Goal: Task Accomplishment & Management: Use online tool/utility

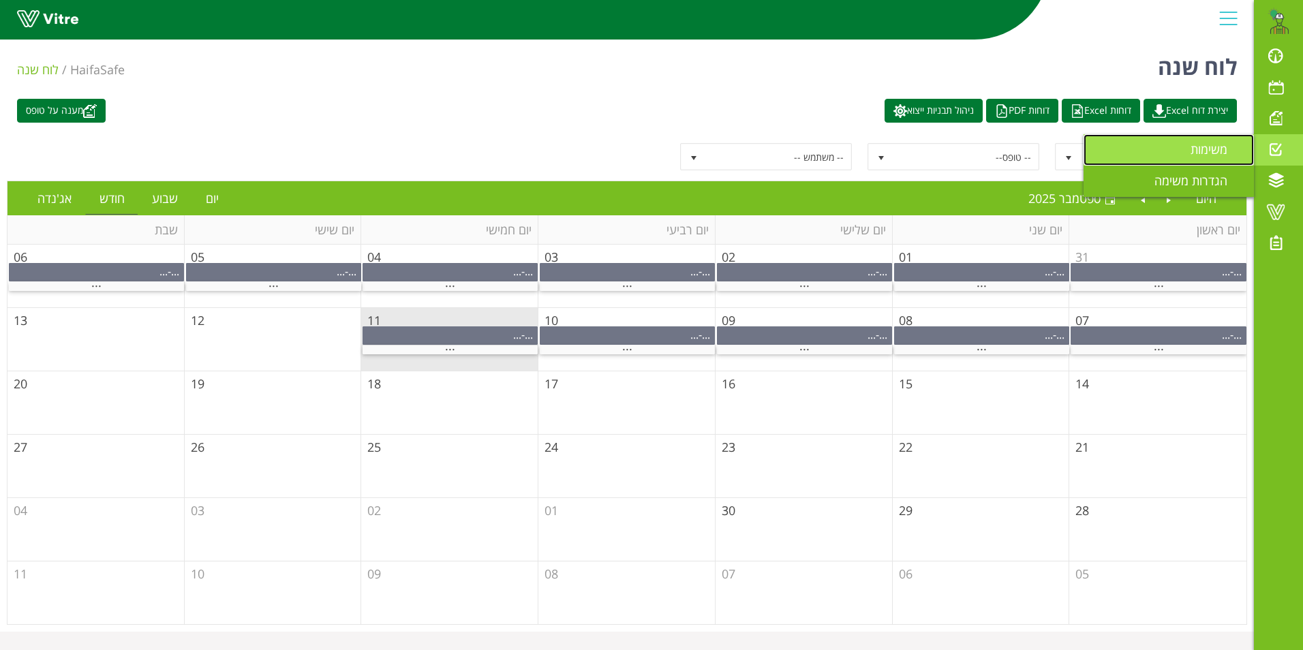
click at [1217, 153] on span "משימות" at bounding box center [1217, 149] width 53 height 16
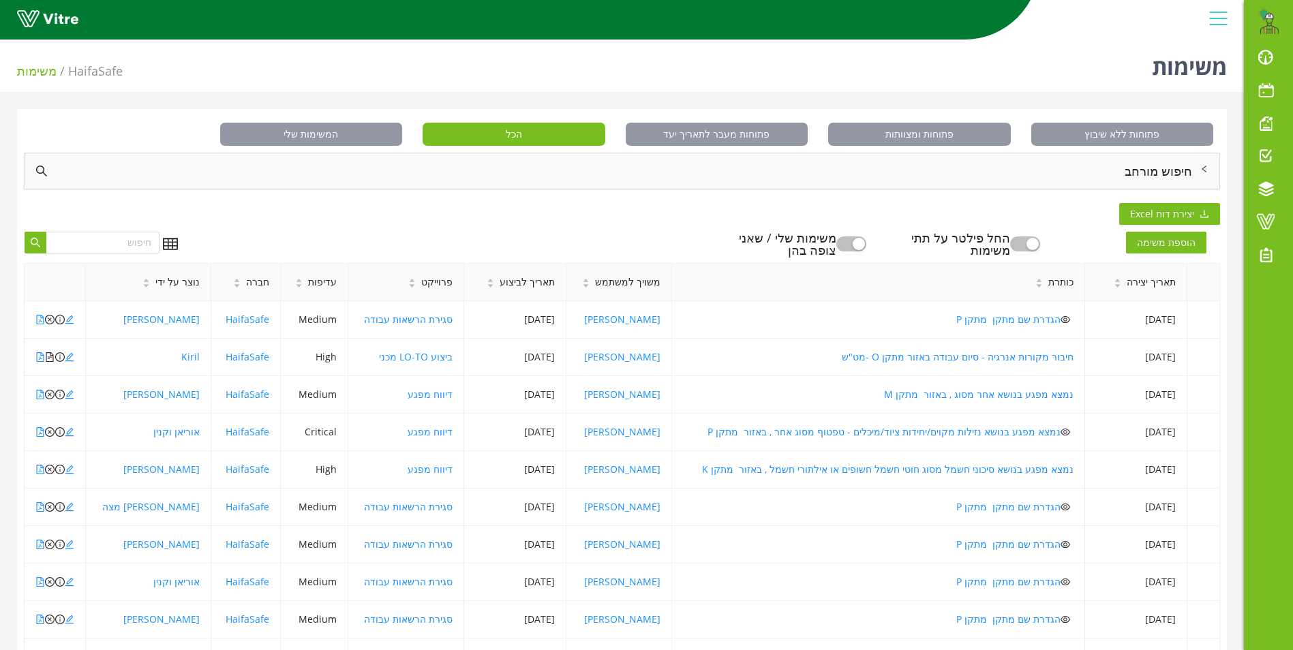
click at [1171, 176] on div "חיפוש מורחב" at bounding box center [622, 170] width 1195 height 35
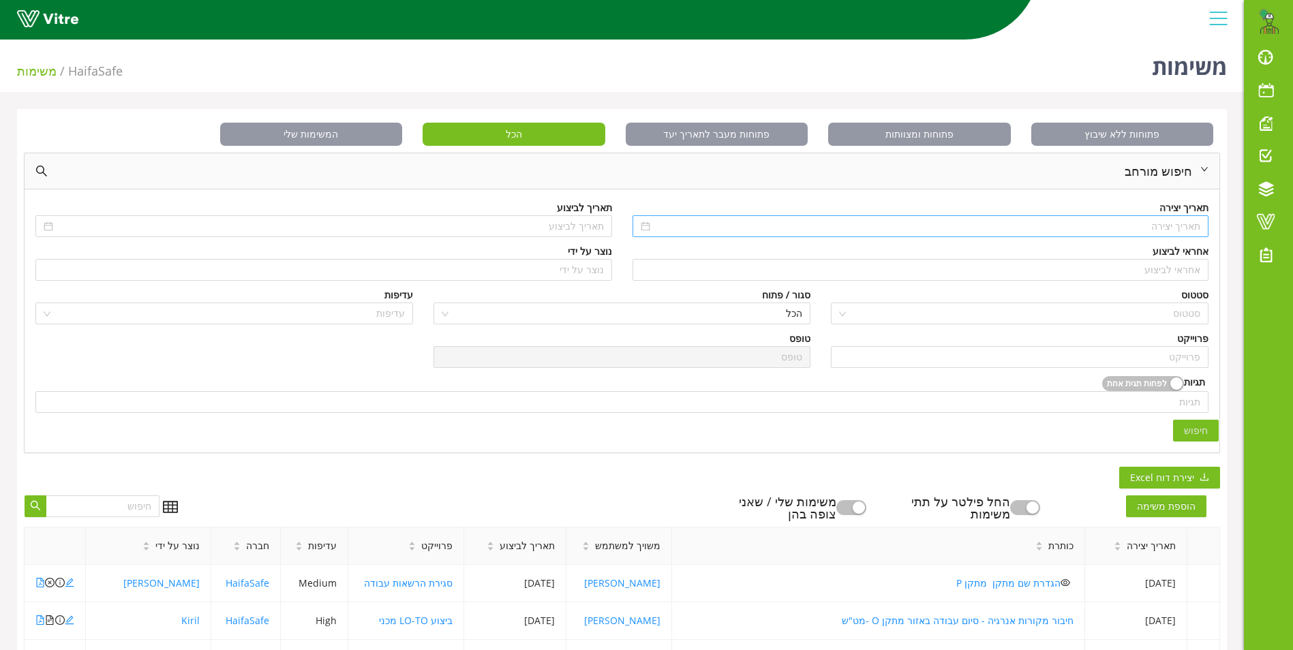
click at [1173, 228] on input at bounding box center [927, 226] width 548 height 15
click at [1191, 254] on span "button" at bounding box center [1194, 254] width 7 height 7
type input "01/09/2024"
click at [1182, 304] on div "1" at bounding box center [1187, 304] width 16 height 16
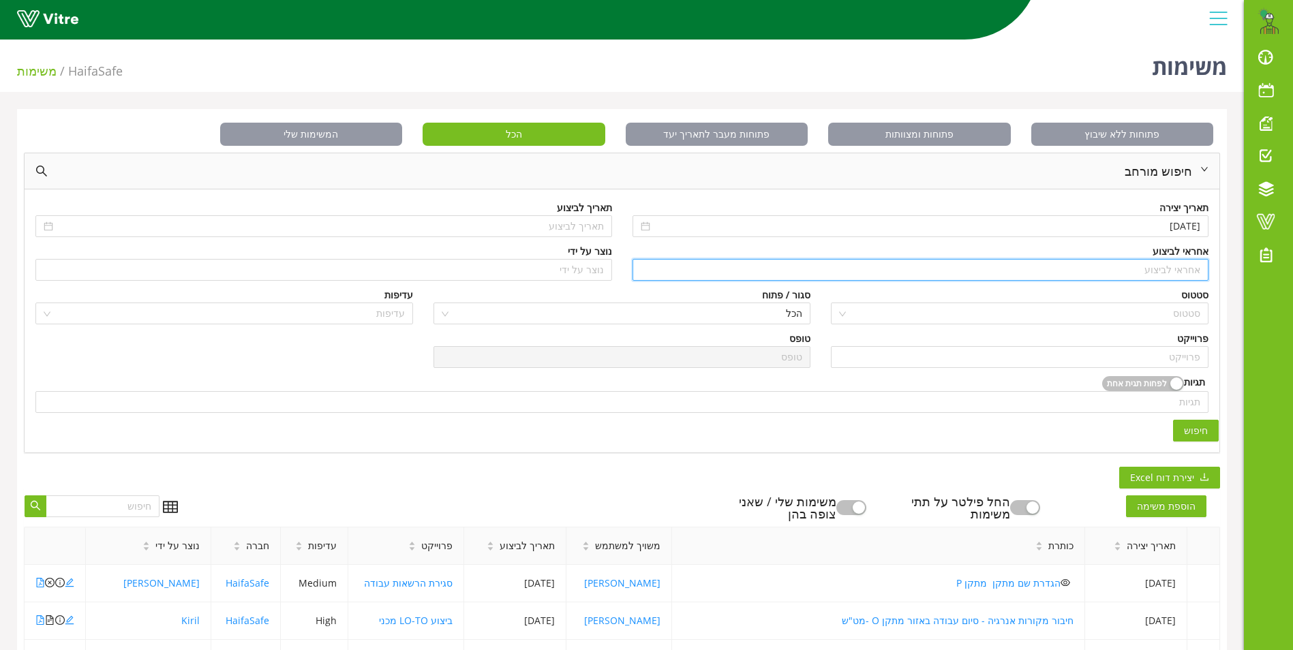
click at [1181, 268] on input "search" at bounding box center [921, 270] width 560 height 20
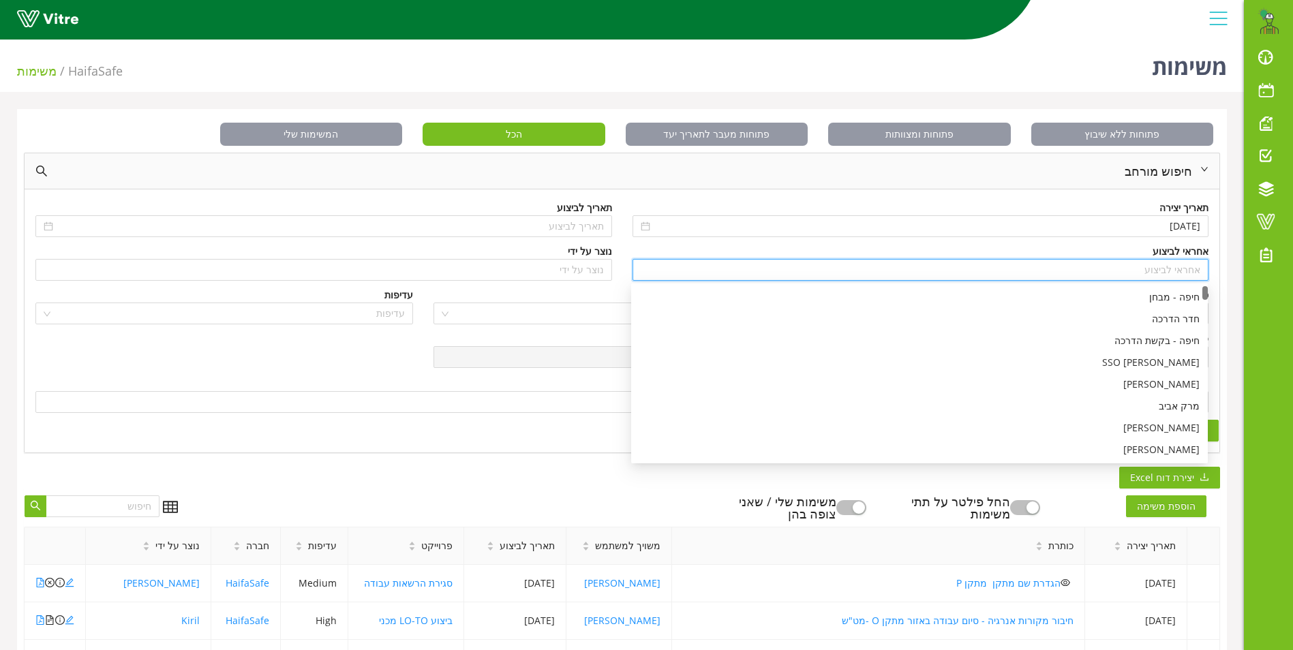
type input "c"
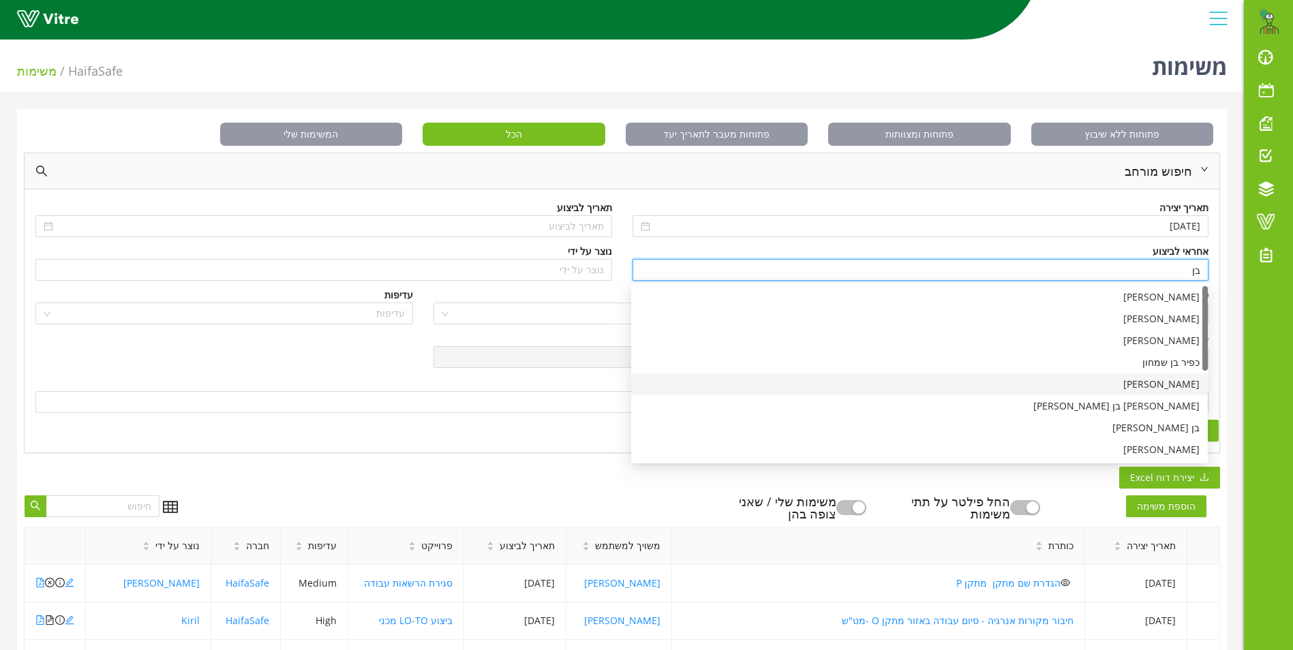
click at [1184, 386] on div "בן שרעבי" at bounding box center [919, 384] width 560 height 15
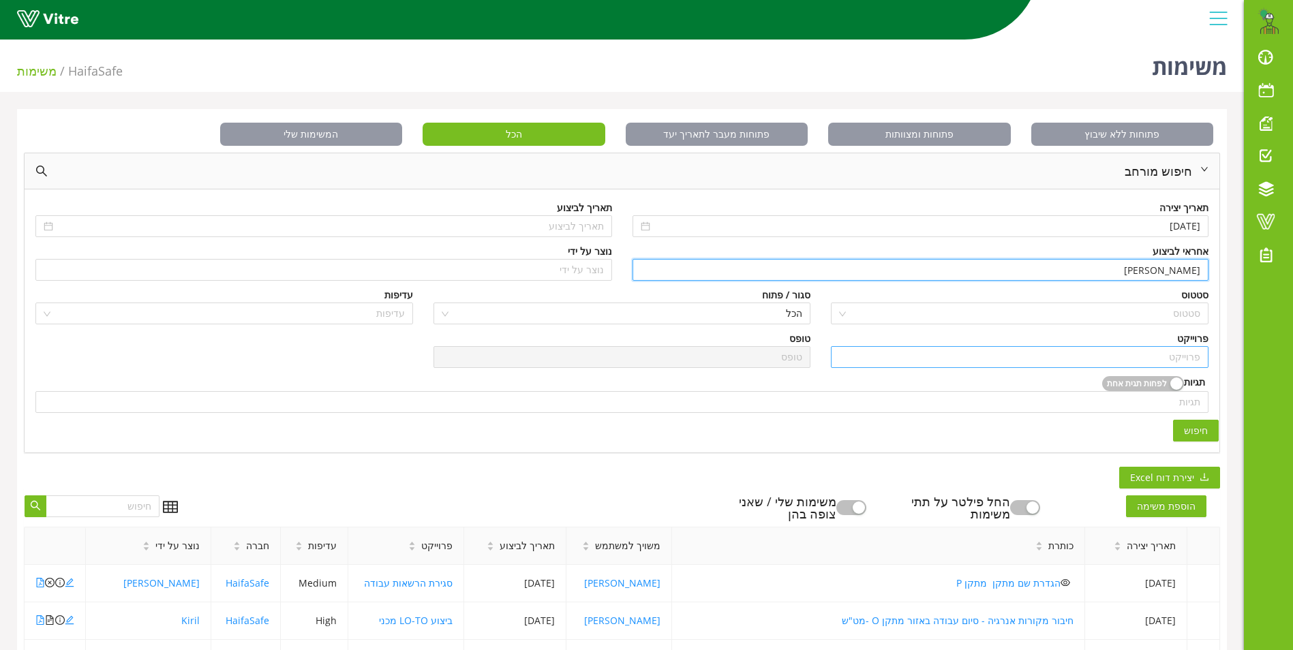
type input "בן שרעבי"
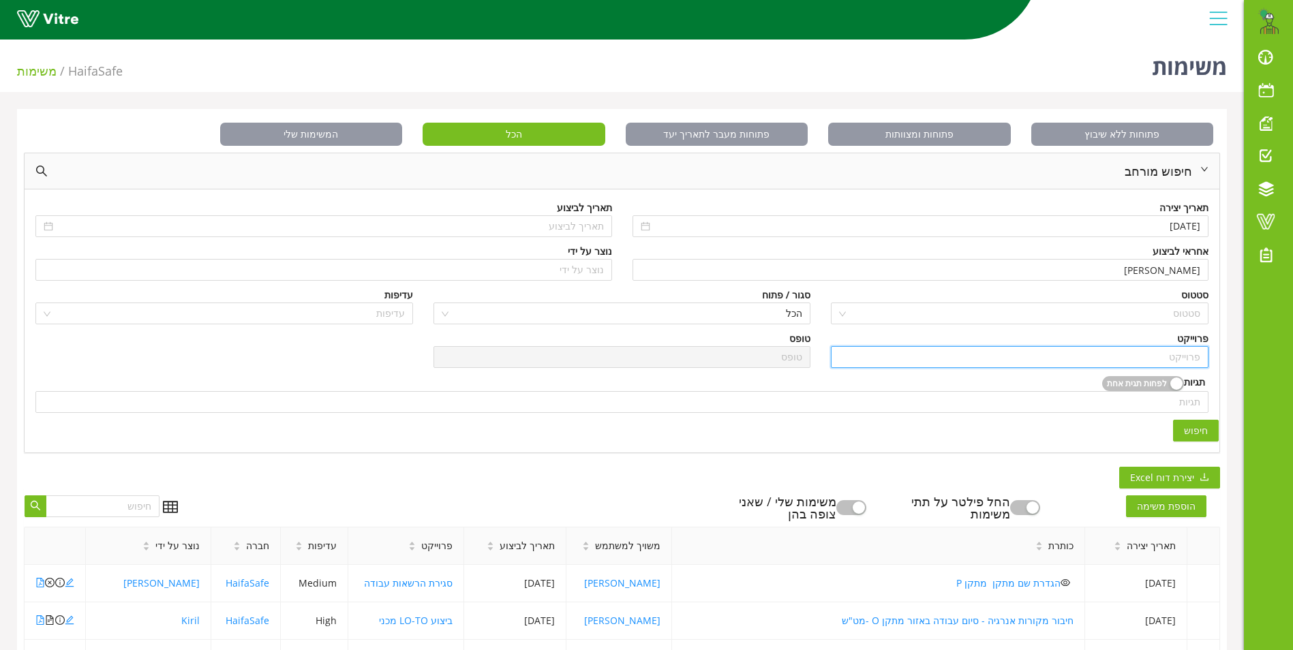
click at [1170, 358] on input "search" at bounding box center [1019, 357] width 361 height 20
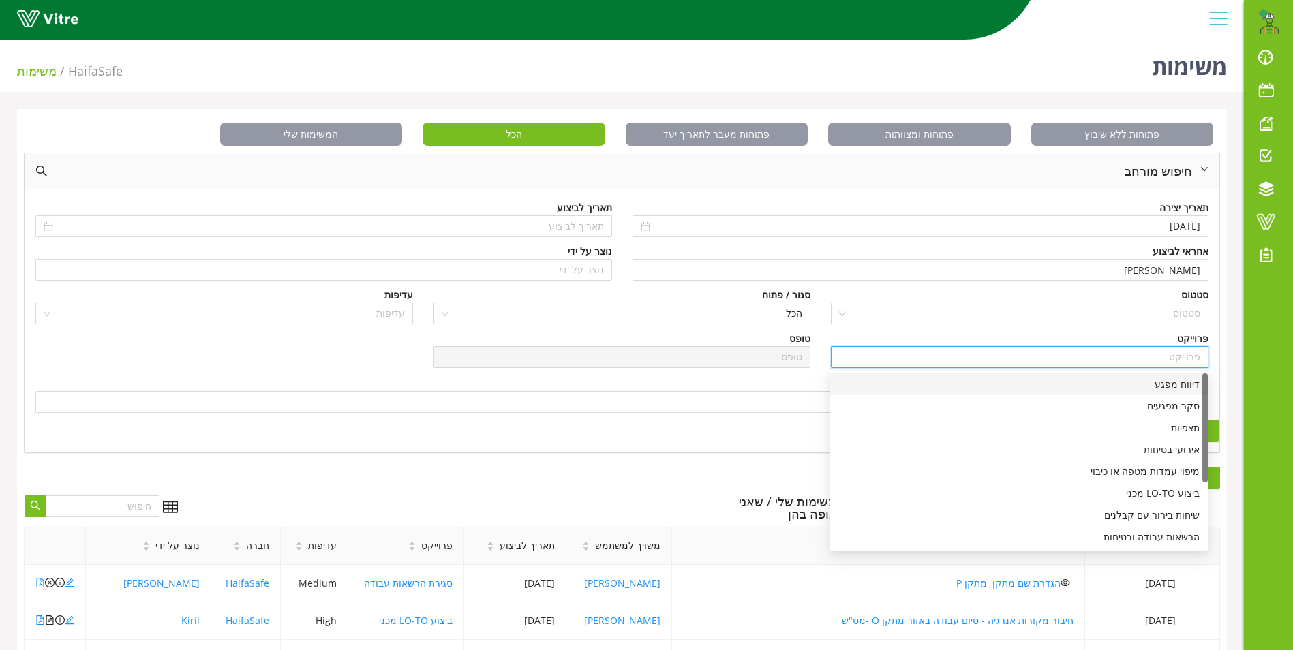
click at [1174, 386] on div "דיווח מפגע" at bounding box center [1018, 384] width 361 height 15
type input "דיווח מפגע"
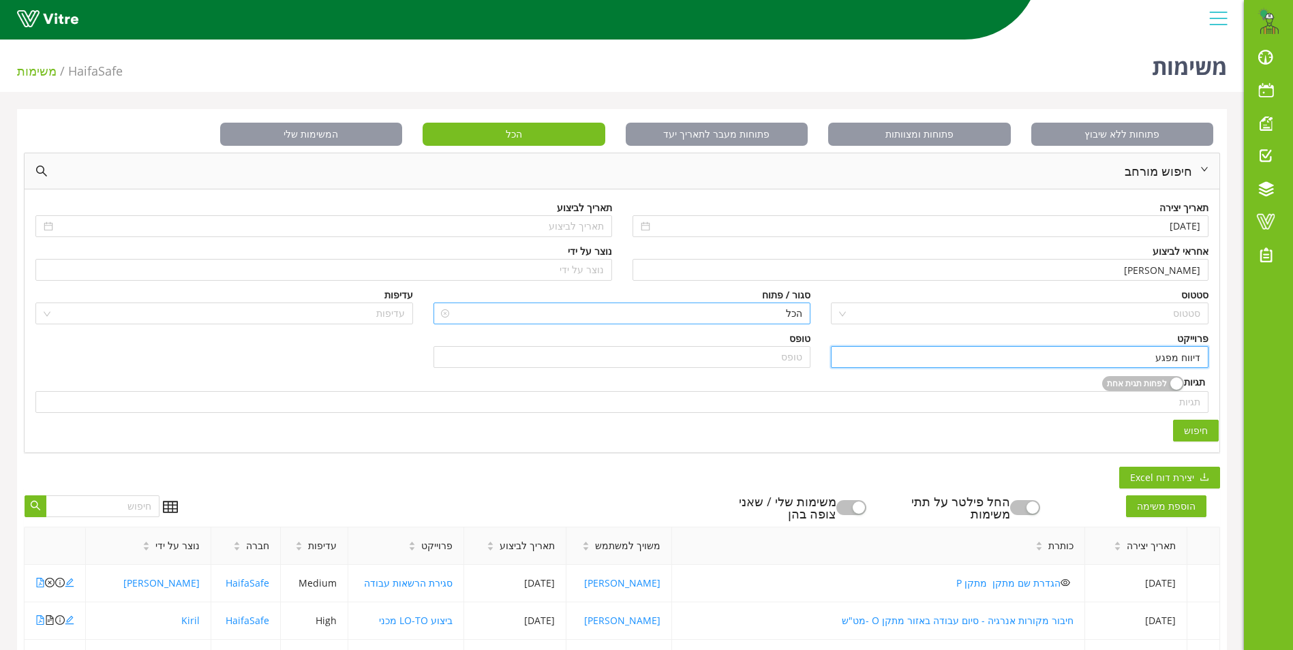
click at [767, 304] on span "הכל" at bounding box center [622, 313] width 361 height 20
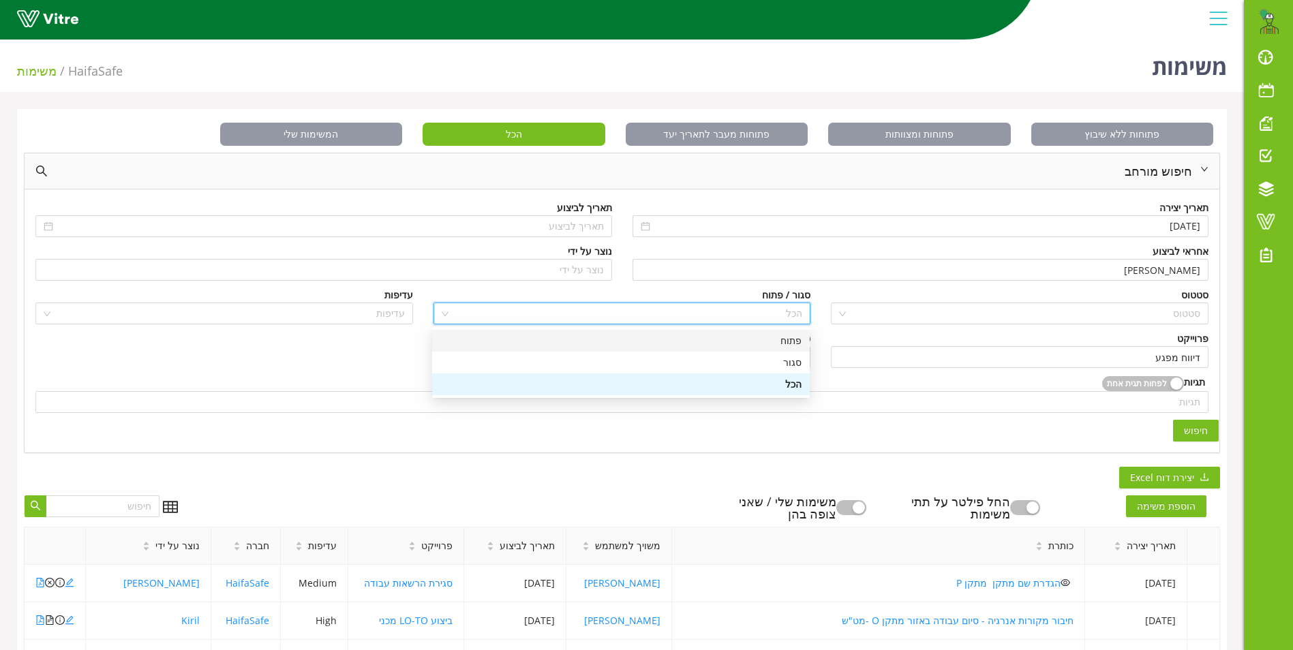
click at [788, 338] on div "פתוח" at bounding box center [620, 340] width 361 height 15
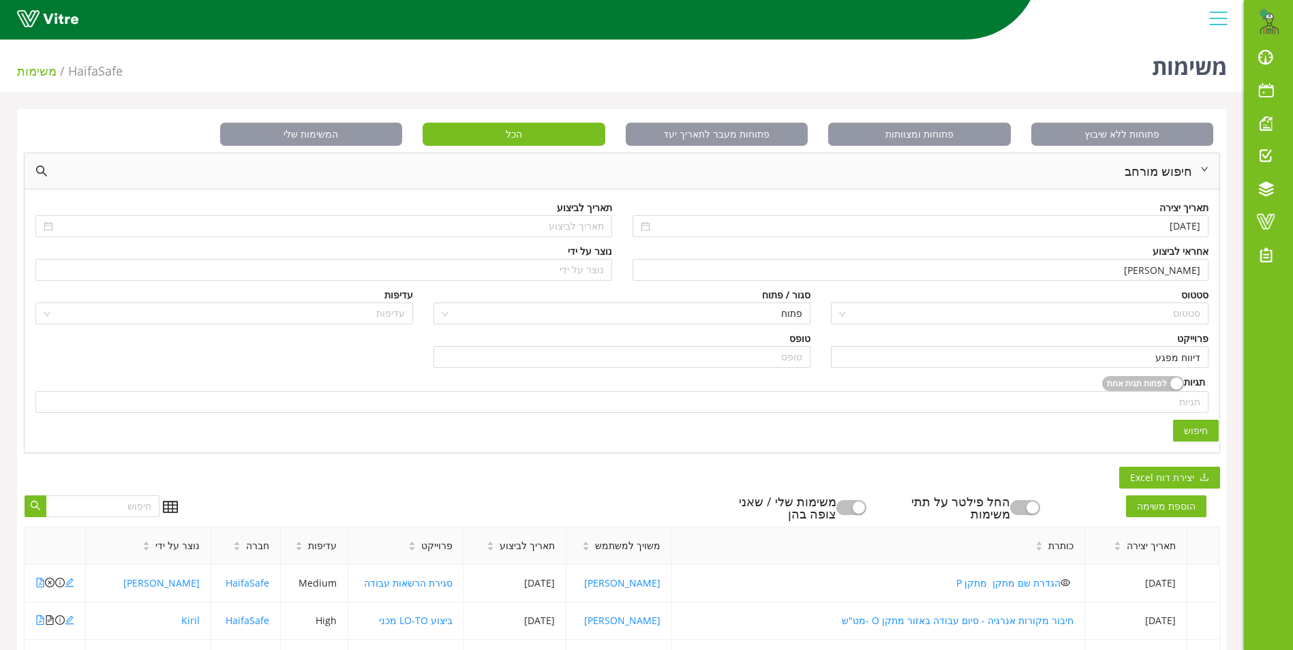
click at [1189, 431] on span "חיפוש" at bounding box center [1196, 430] width 24 height 15
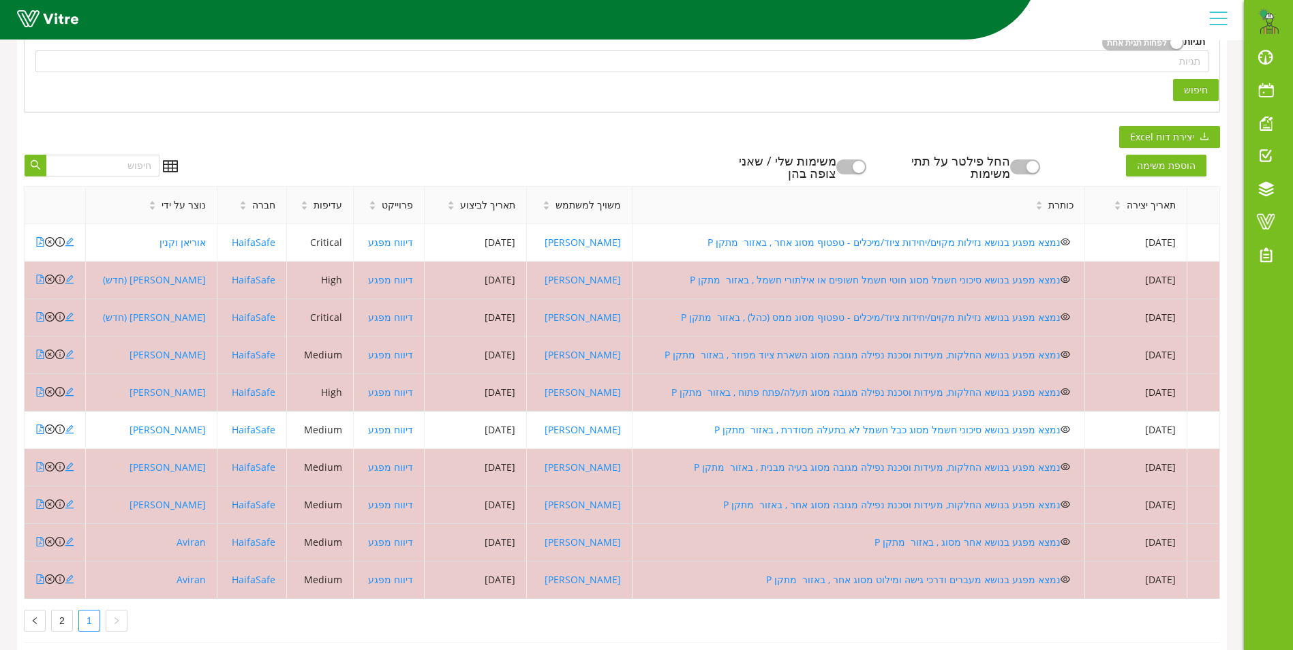
scroll to position [364, 0]
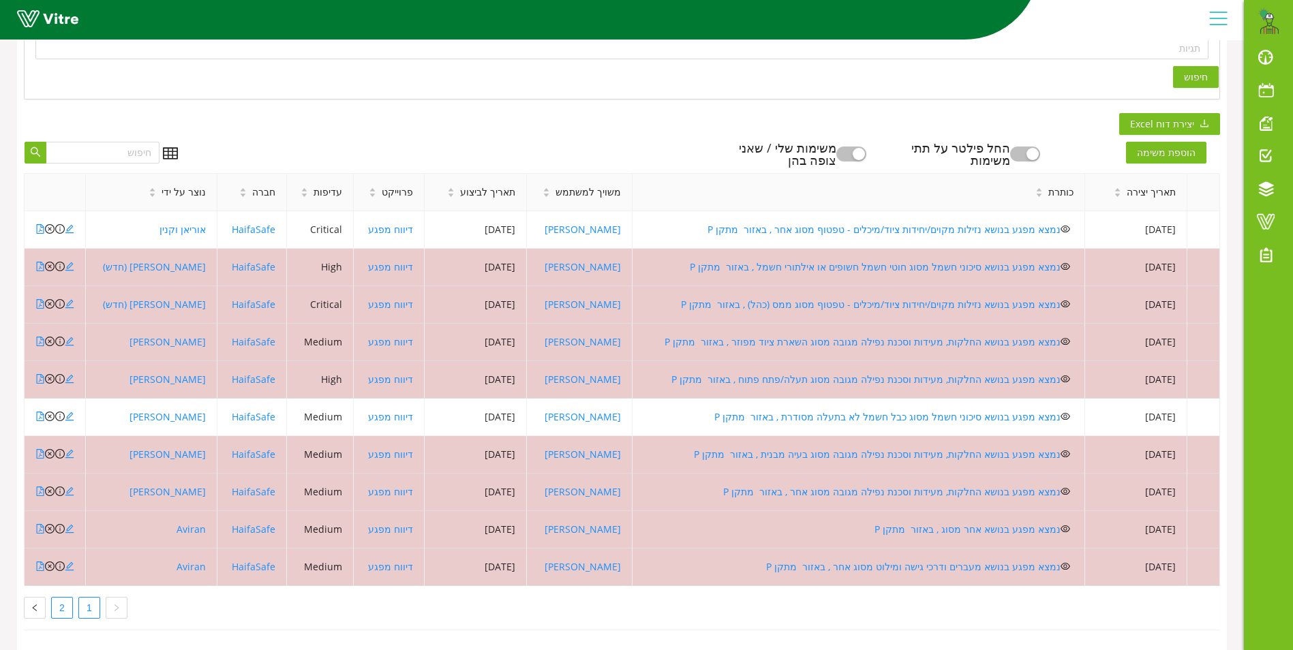
click at [58, 598] on link "2" at bounding box center [62, 608] width 20 height 20
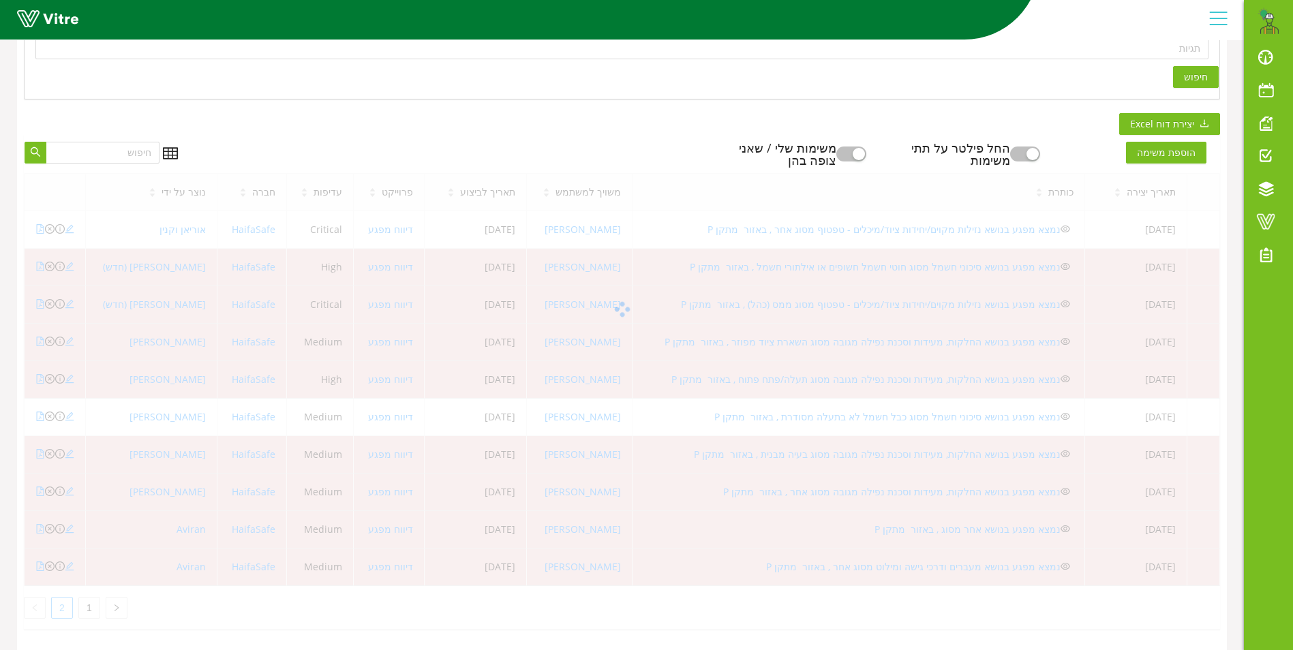
scroll to position [289, 0]
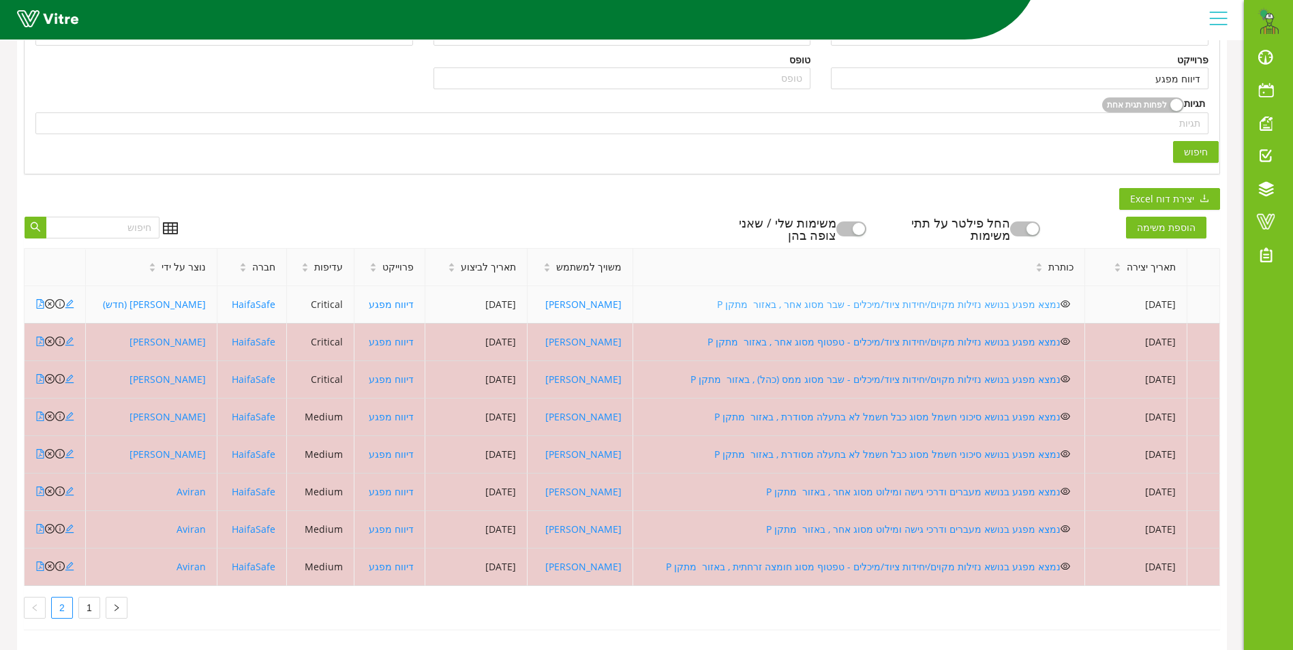
click at [929, 298] on link "נמצא מפגע בנושא נזילות מקוים/יחידות ציוד/מיכלים - שבר מסוג אחר , באזור מתקן P" at bounding box center [889, 304] width 344 height 13
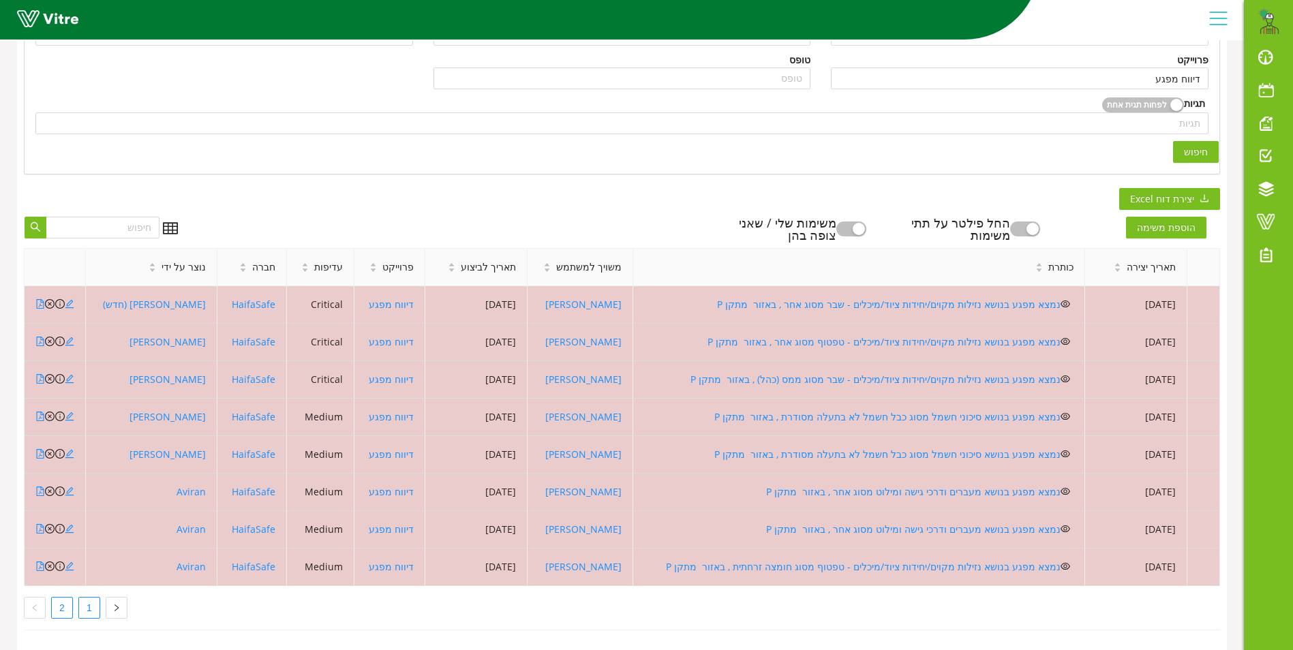
click at [91, 598] on link "1" at bounding box center [89, 608] width 20 height 20
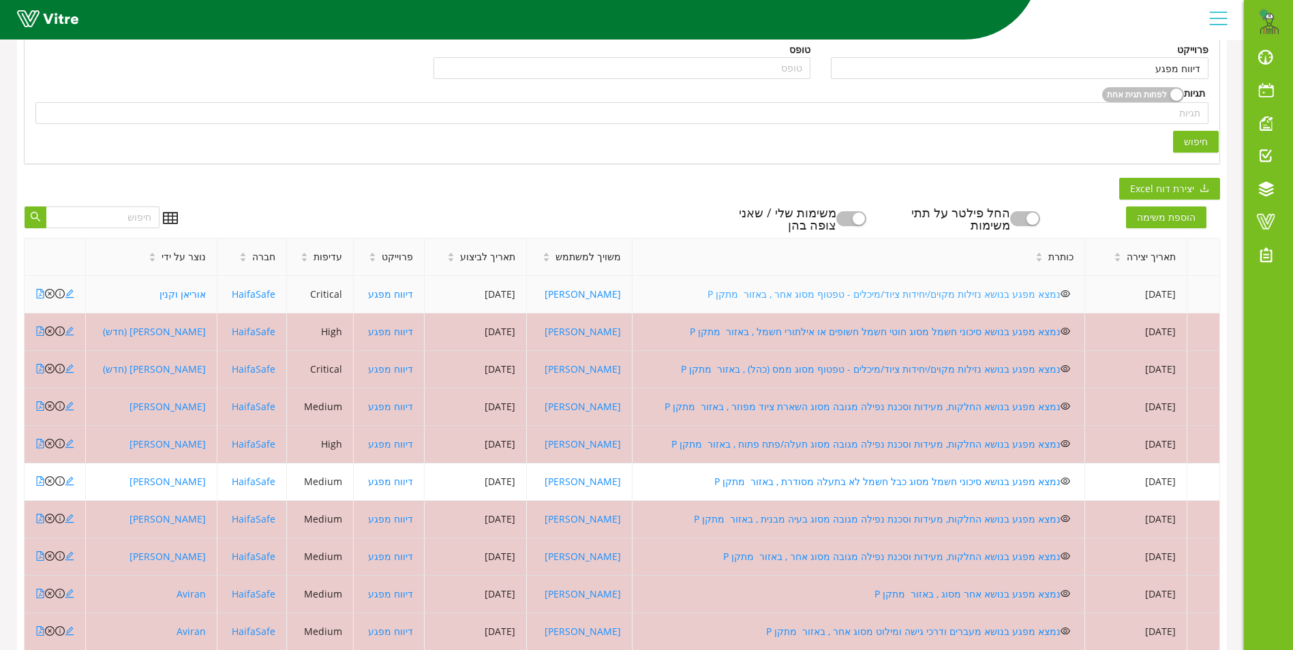
click at [906, 292] on link "נמצא מפגע בנושא נזילות מקוים/יחידות ציוד/מיכלים - טפטוף מסוג אחר , באזור מתקן P" at bounding box center [883, 294] width 353 height 13
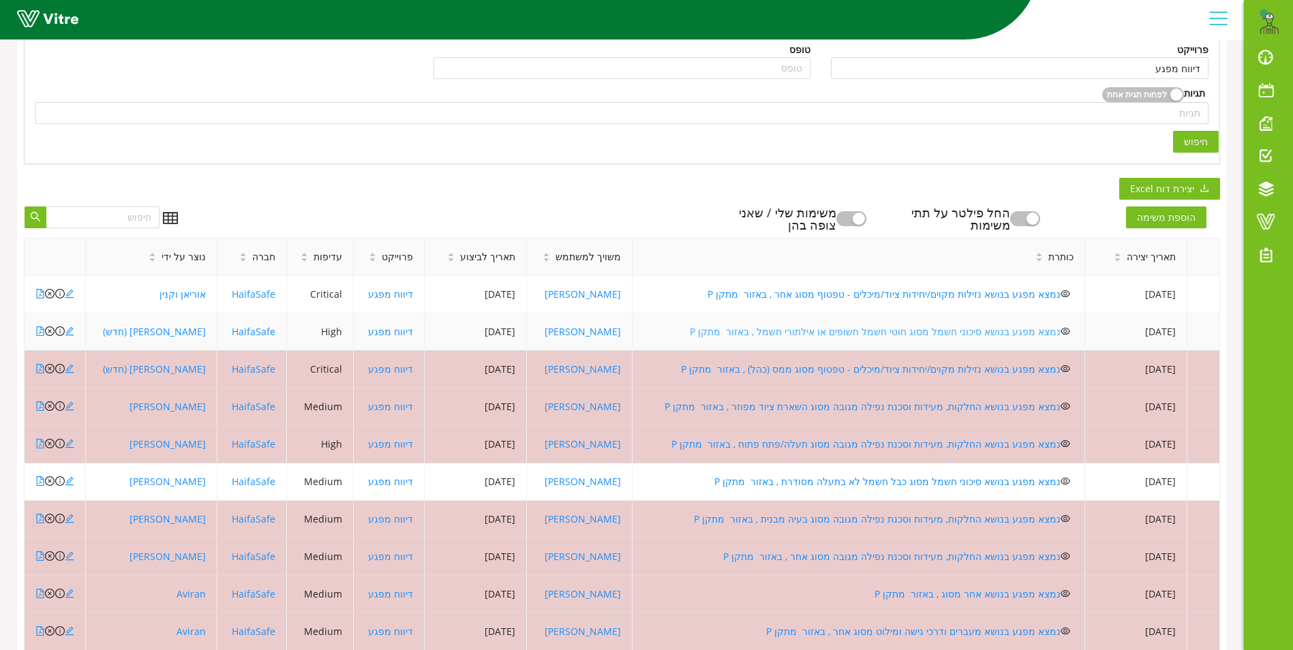
click at [881, 330] on link "נמצא מפגע בנושא סיכוני חשמל מסוג חוטי חשמל חשופים או אילתורי חשמל , באזור מתקן P" at bounding box center [875, 331] width 371 height 13
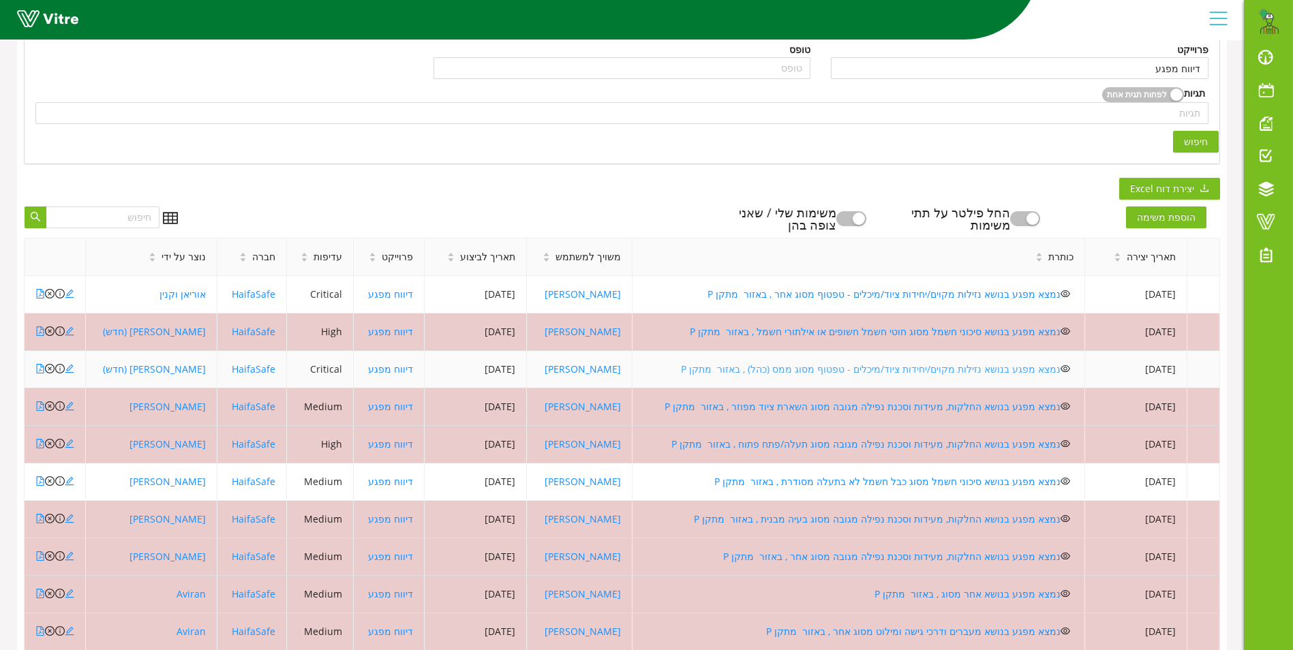
click at [940, 368] on link "נמצא מפגע בנושא נזילות מקוים/יחידות ציוד/מיכלים - טפטוף מסוג ממס (כהל) , באזור …" at bounding box center [871, 369] width 380 height 13
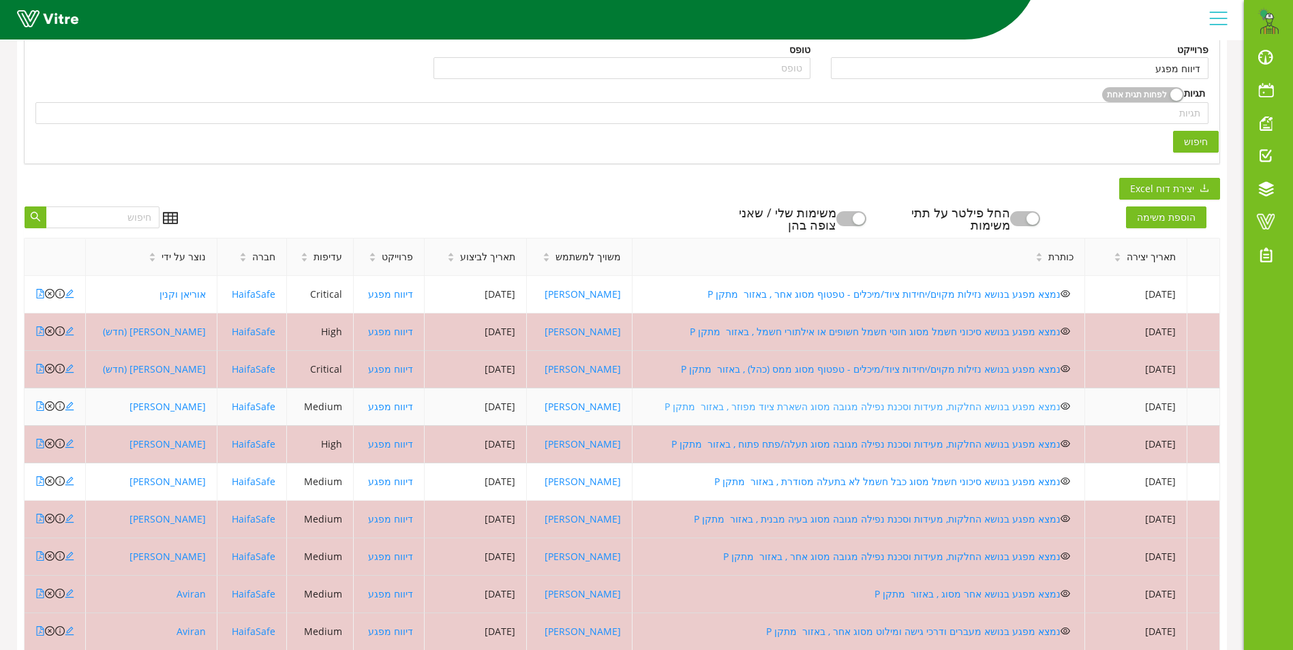
click at [808, 404] on link "נמצא מפגע בנושא החלקות, מעידות וסכנת נפילה מגובה מסוג השארת ציוד מפוזר , באזור …" at bounding box center [863, 406] width 396 height 13
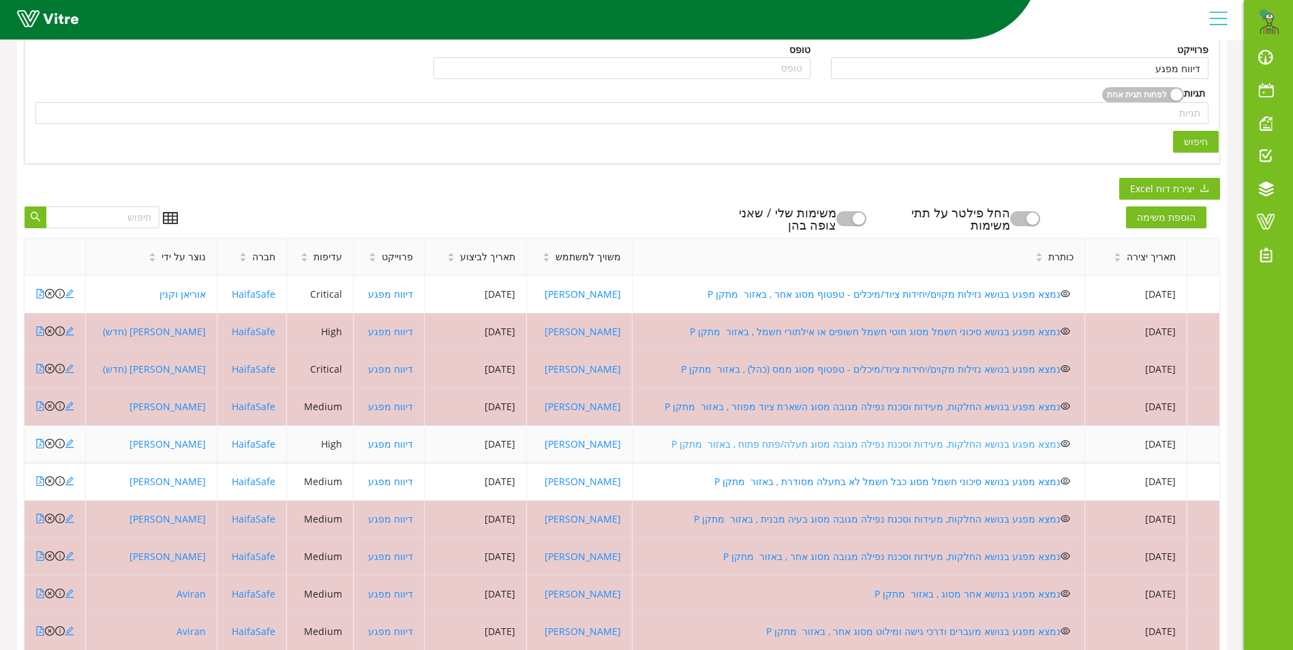
click at [910, 443] on link "נמצא מפגע בנושא החלקות, מעידות וסכנת נפילה מגובה מסוג תעלה/פתח פתוח , באזור מתק…" at bounding box center [865, 444] width 389 height 13
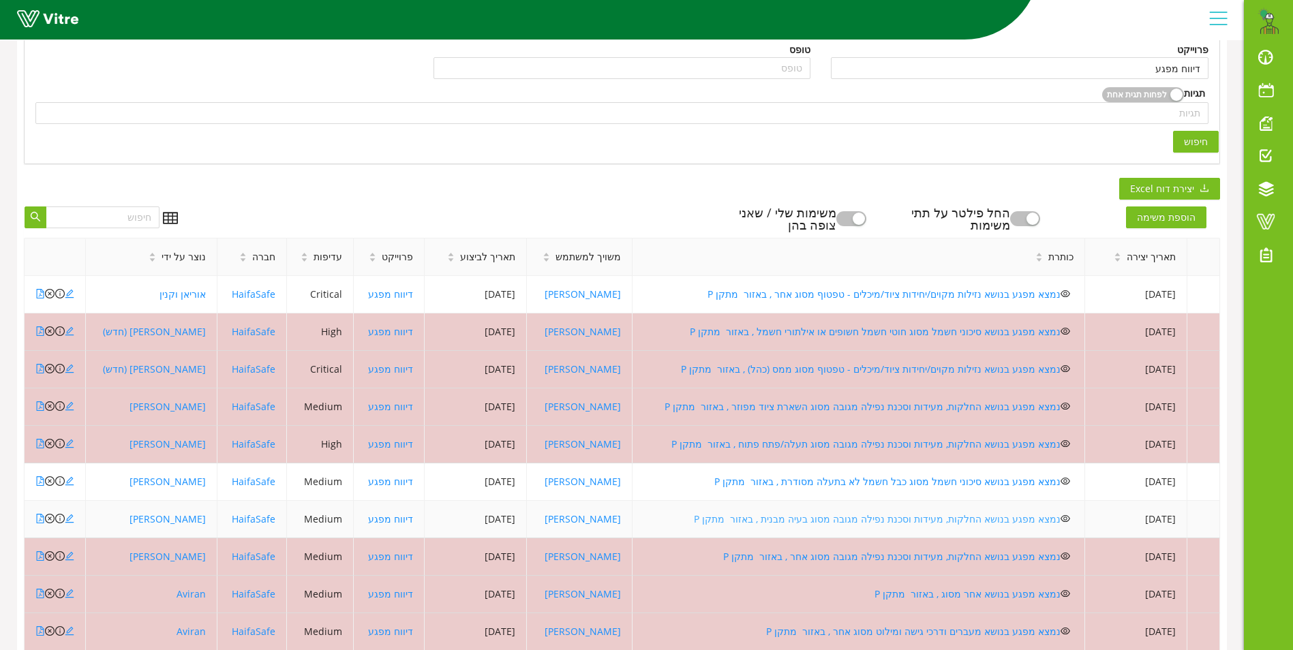
click at [842, 518] on link "נמצא מפגע בנושא החלקות, מעידות וסכנת נפילה מגובה מסוג בעיה מבנית , באזור מתקן P" at bounding box center [877, 519] width 367 height 13
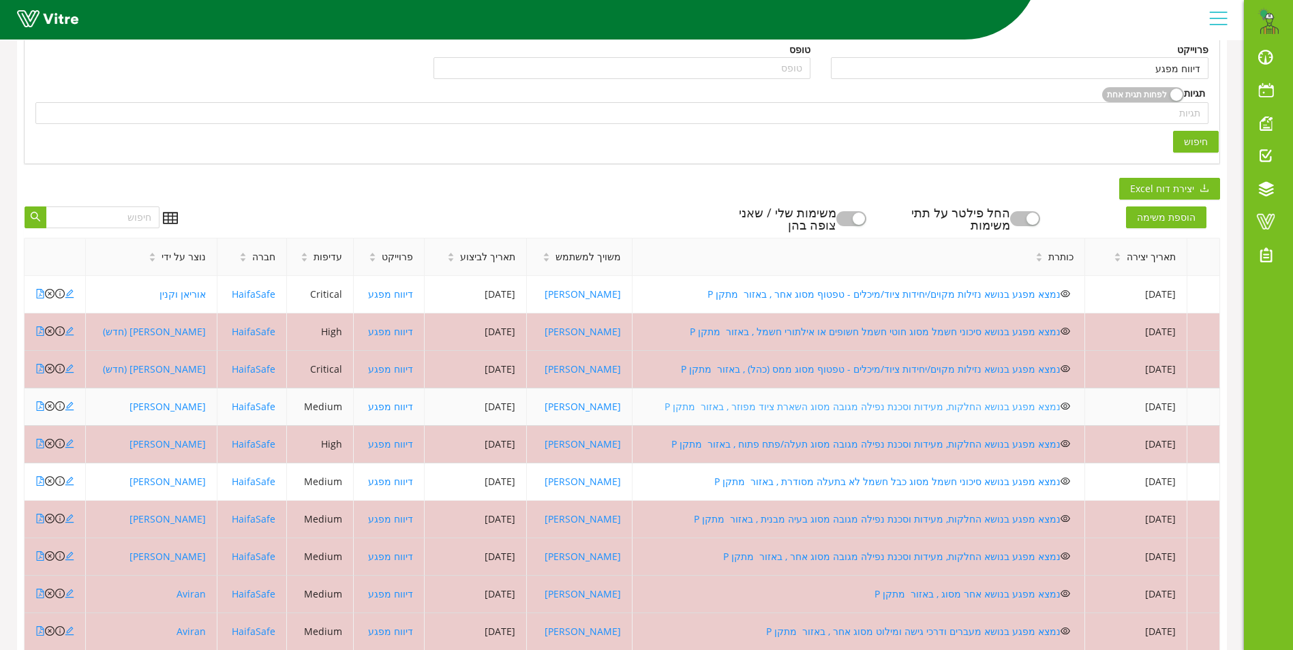
click at [852, 408] on link "נמצא מפגע בנושא החלקות, מעידות וסכנת נפילה מגובה מסוג השארת ציוד מפוזר , באזור …" at bounding box center [863, 406] width 396 height 13
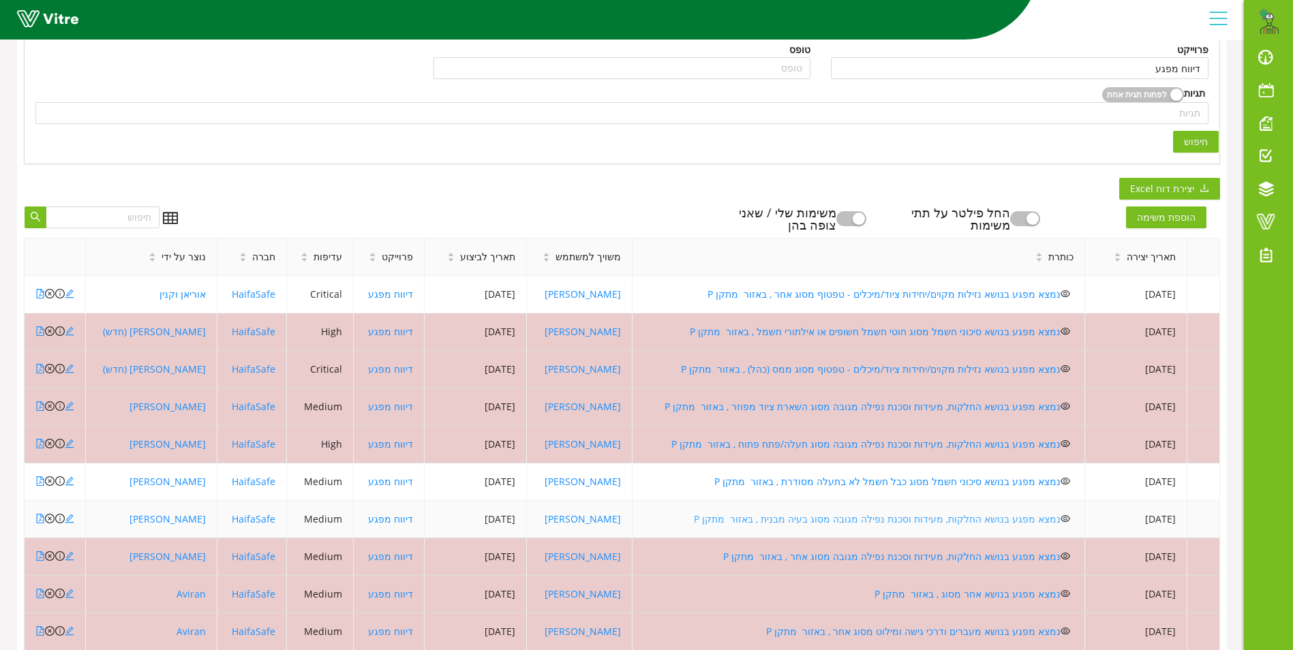
click at [840, 519] on link "נמצא מפגע בנושא החלקות, מעידות וסכנת נפילה מגובה מסוג בעיה מבנית , באזור מתקן P" at bounding box center [877, 519] width 367 height 13
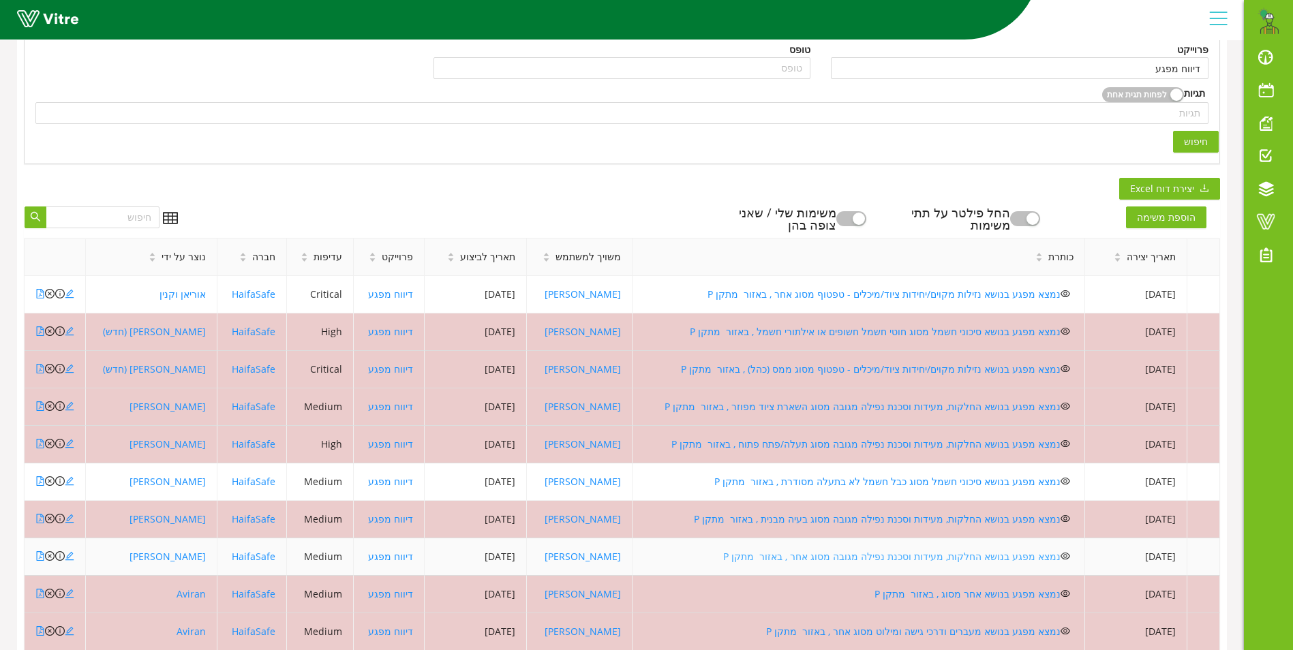
click at [873, 557] on link "נמצא מפגע בנושא החלקות, מעידות וסכנת נפילה מגובה מסוג אחר , באזור מתקן P" at bounding box center [891, 556] width 337 height 13
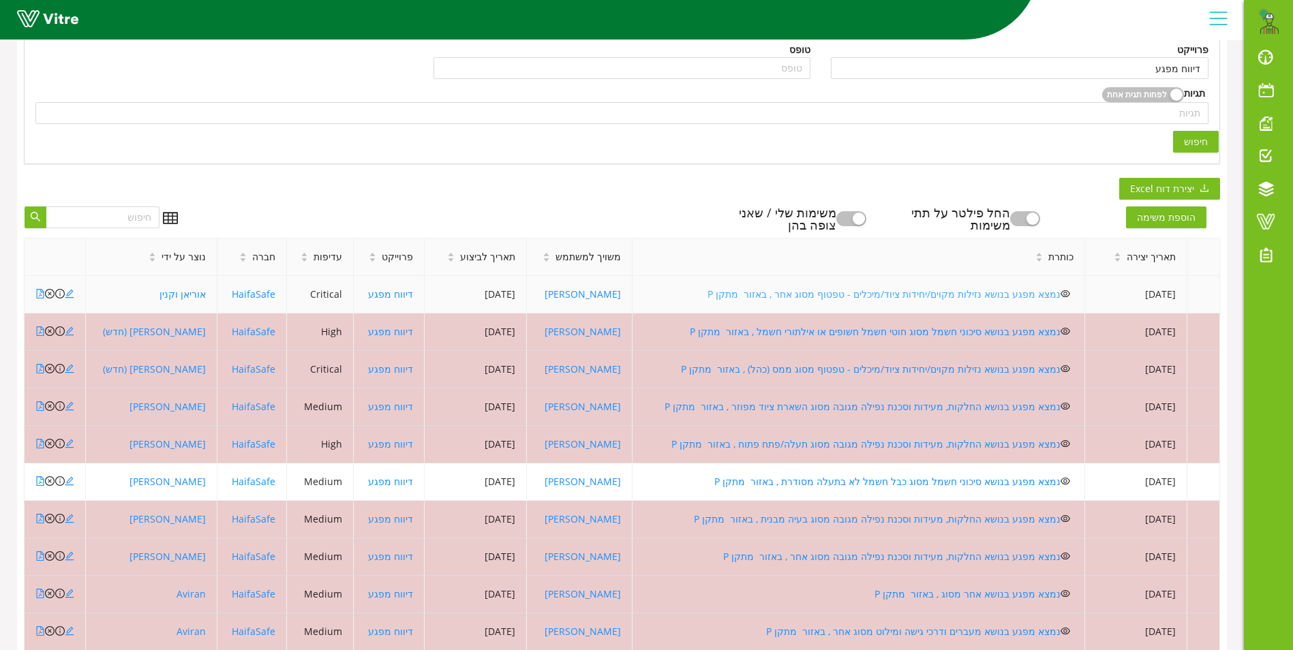
click at [850, 289] on link "נמצא מפגע בנושא נזילות מקוים/יחידות ציוד/מיכלים - טפטוף מסוג אחר , באזור מתקן P" at bounding box center [883, 294] width 353 height 13
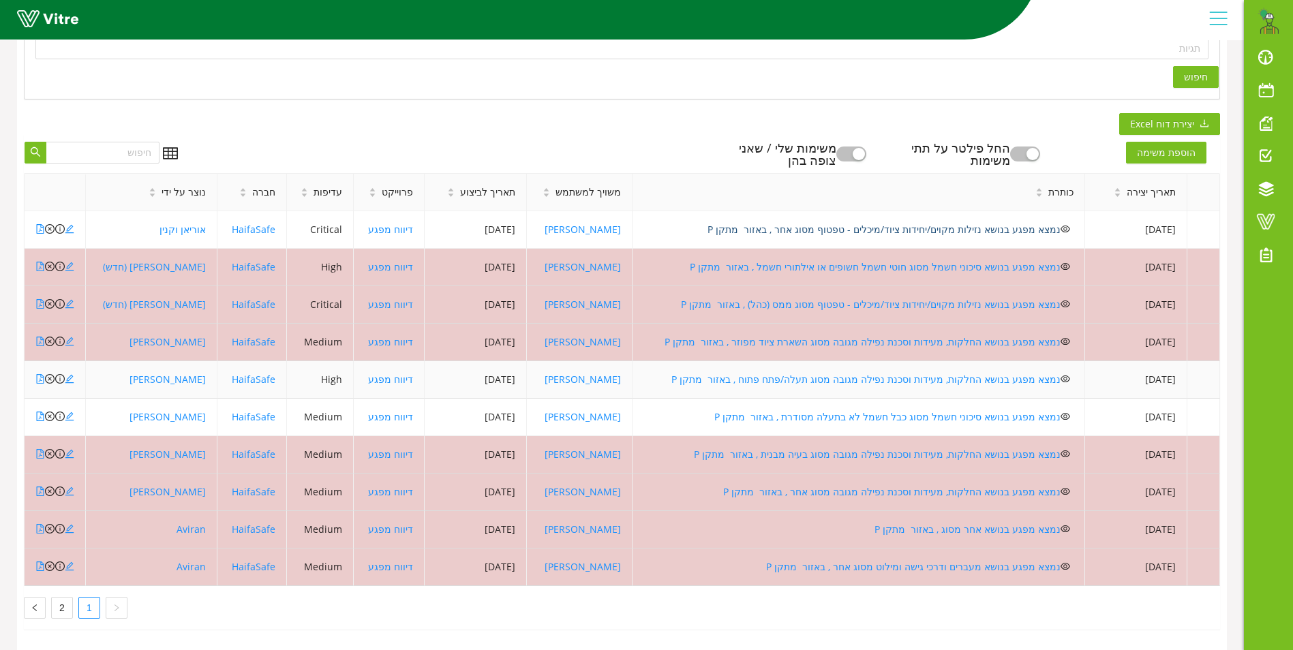
scroll to position [364, 0]
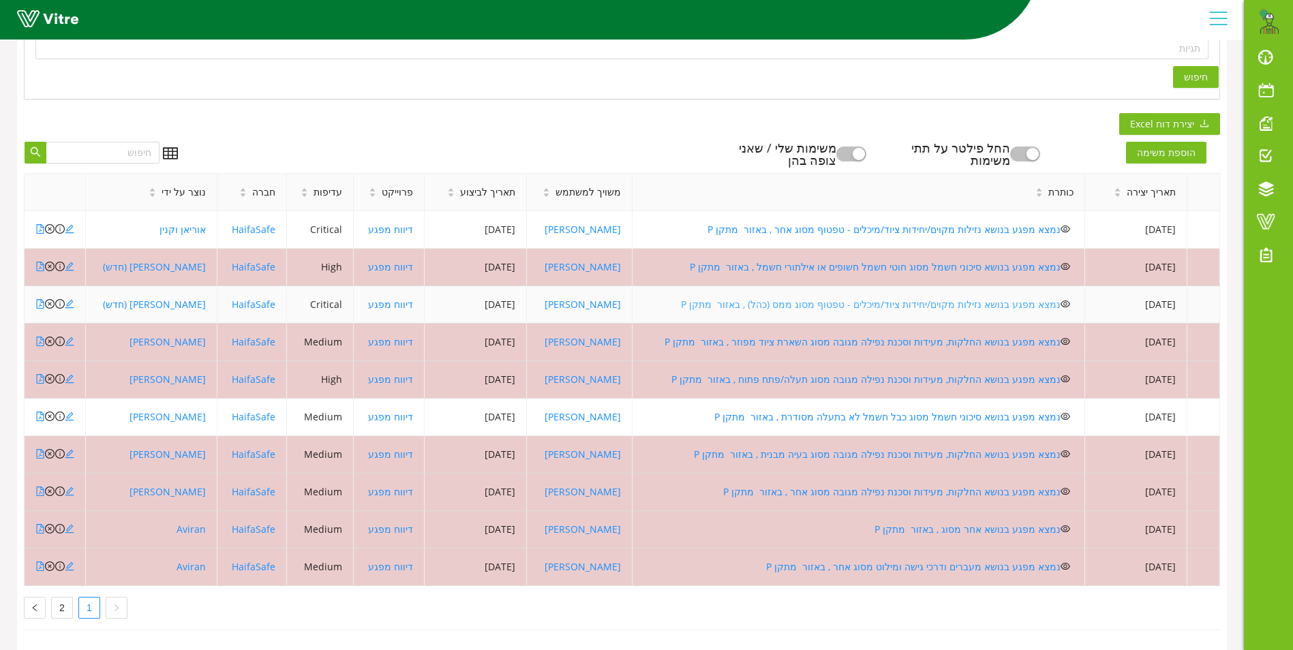
click at [792, 298] on link "נמצא מפגע בנושא נזילות מקוים/יחידות ציוד/מיכלים - טפטוף מסוג ממס (כהל) , באזור …" at bounding box center [871, 304] width 380 height 13
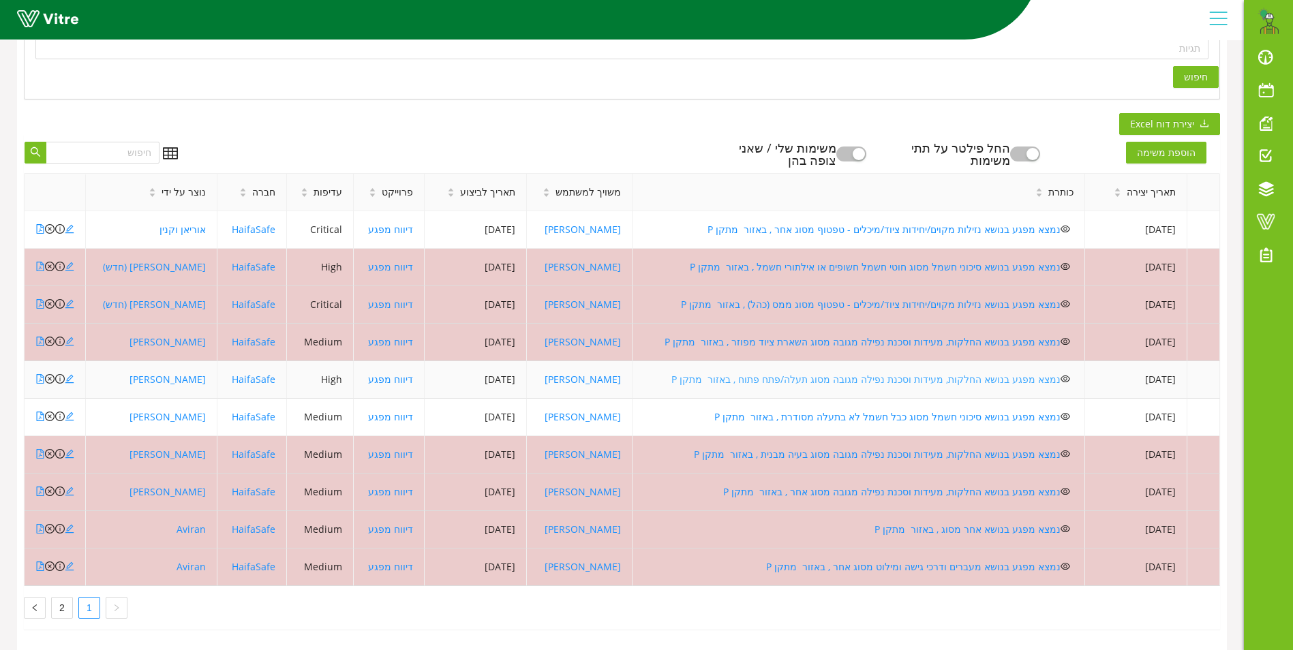
click at [810, 373] on link "נמצא מפגע בנושא החלקות, מעידות וסכנת נפילה מגובה מסוג תעלה/פתח פתוח , באזור מתק…" at bounding box center [865, 379] width 389 height 13
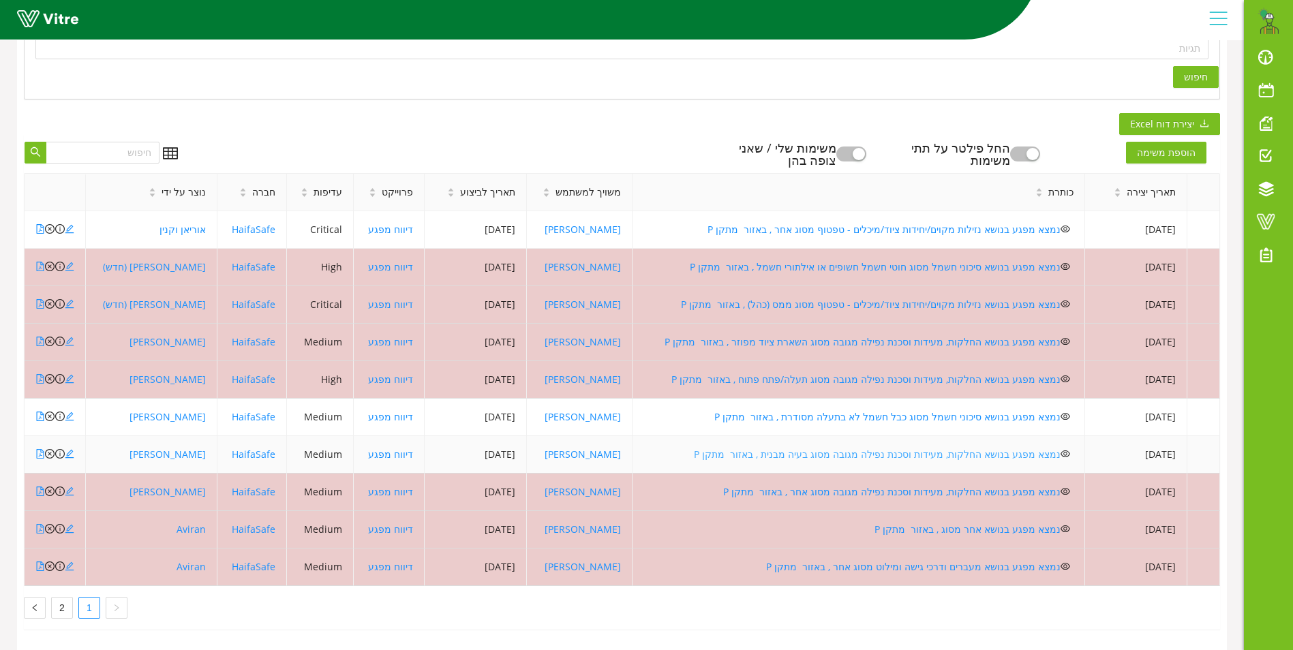
click at [844, 448] on link "נמצא מפגע בנושא החלקות, מעידות וסכנת נפילה מגובה מסוג בעיה מבנית , באזור מתקן P" at bounding box center [877, 454] width 367 height 13
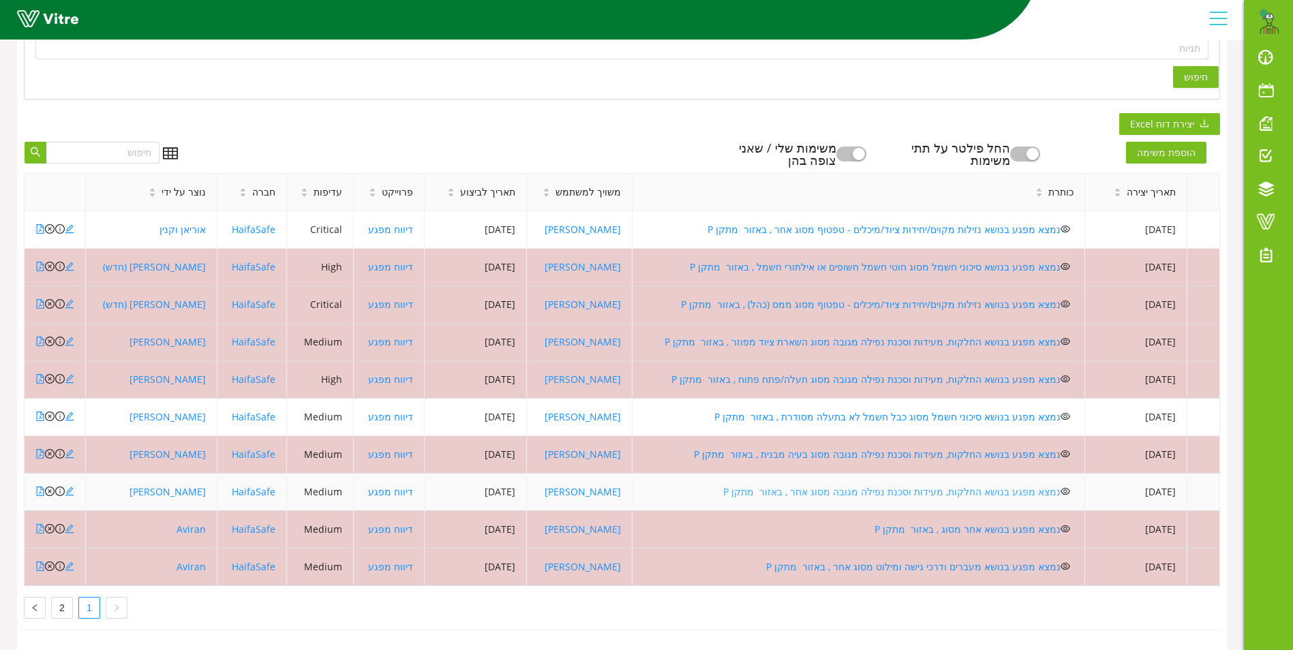
click at [863, 485] on link "נמצא מפגע בנושא החלקות, מעידות וסכנת נפילה מגובה מסוג אחר , באזור מתקן P" at bounding box center [891, 491] width 337 height 13
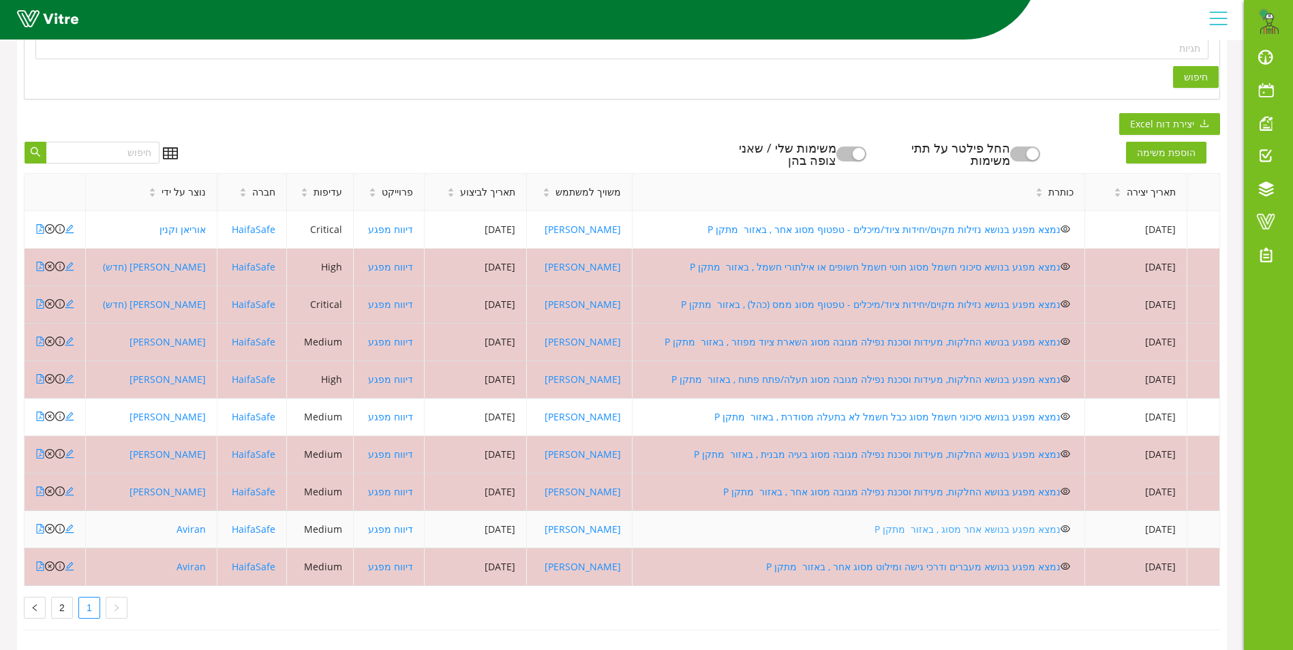
click at [913, 523] on link "נמצא מפגע בנושא אחר מסוג , באזור מתקן P" at bounding box center [967, 529] width 186 height 13
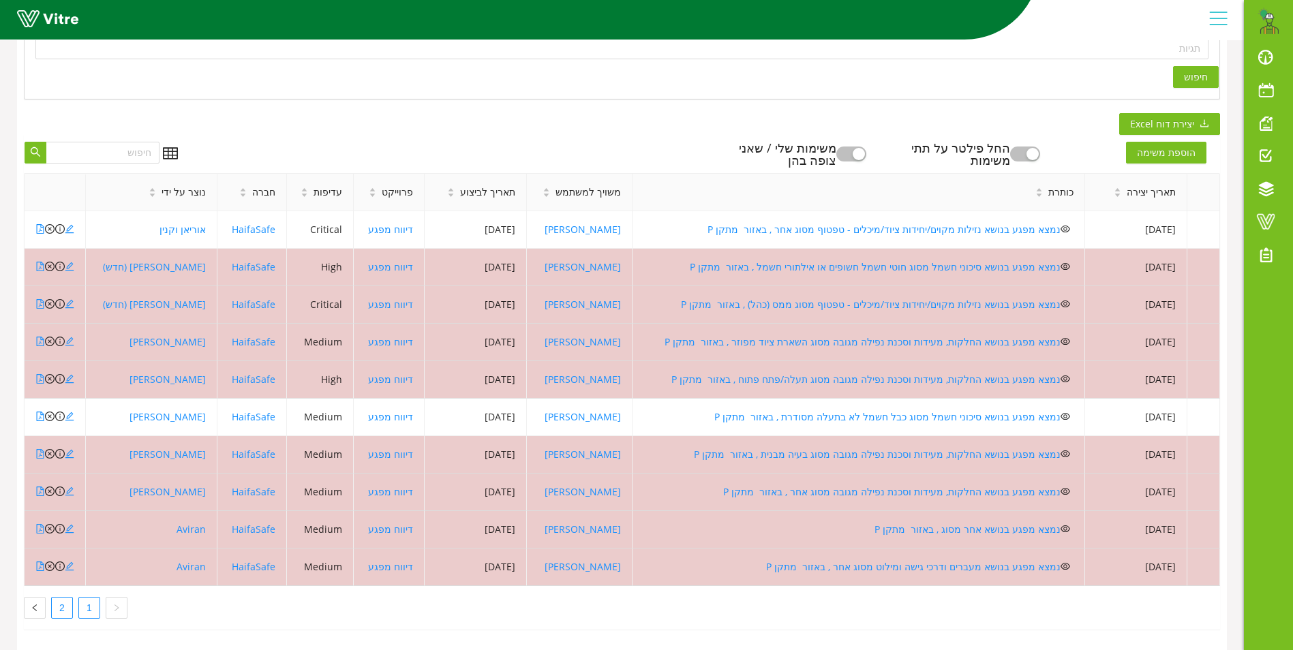
click at [56, 598] on link "2" at bounding box center [62, 608] width 20 height 20
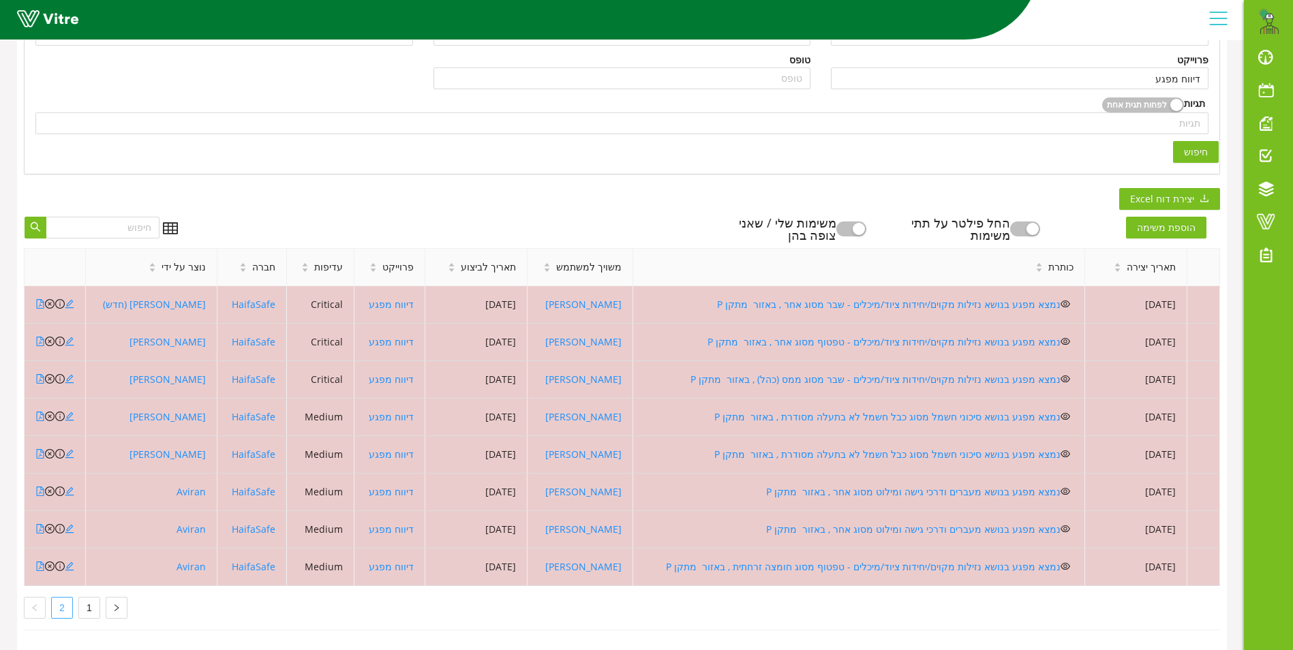
scroll to position [289, 0]
click at [87, 598] on link "1" at bounding box center [89, 608] width 20 height 20
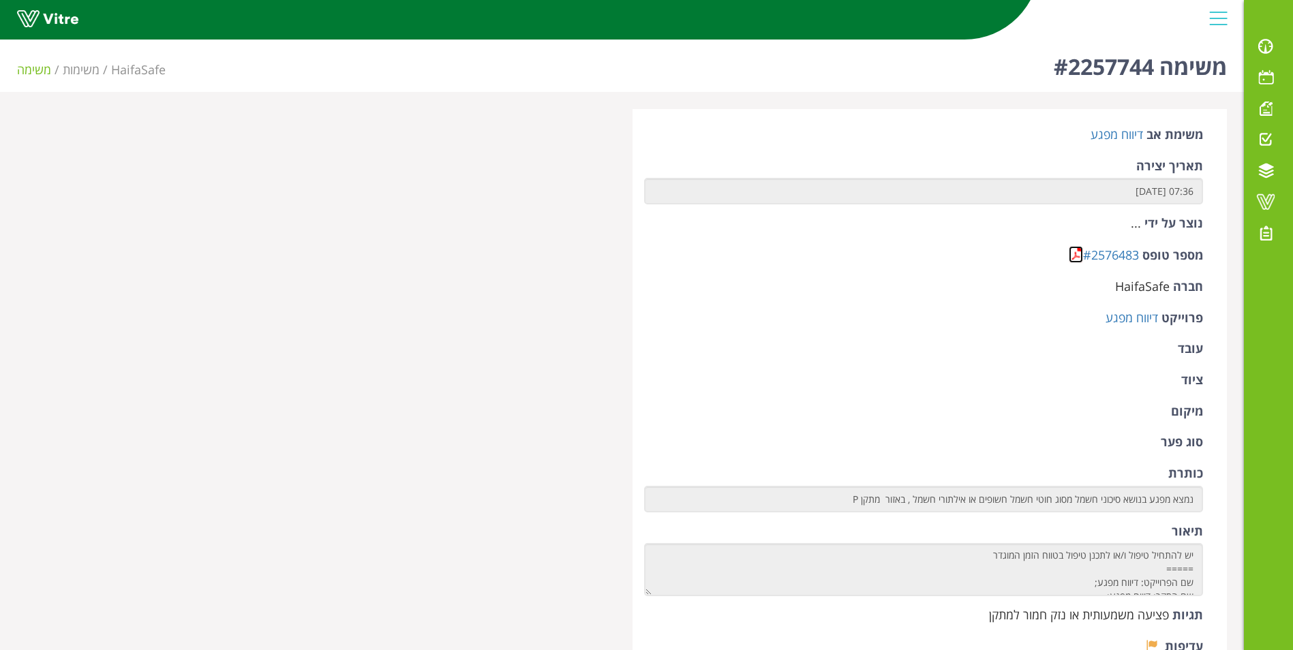
click at [1078, 251] on link at bounding box center [1076, 254] width 14 height 17
click at [1070, 255] on link at bounding box center [1076, 254] width 14 height 17
click at [1082, 252] on link at bounding box center [1076, 254] width 14 height 17
click at [1075, 257] on link at bounding box center [1076, 254] width 14 height 17
click at [1073, 251] on link at bounding box center [1076, 254] width 14 height 17
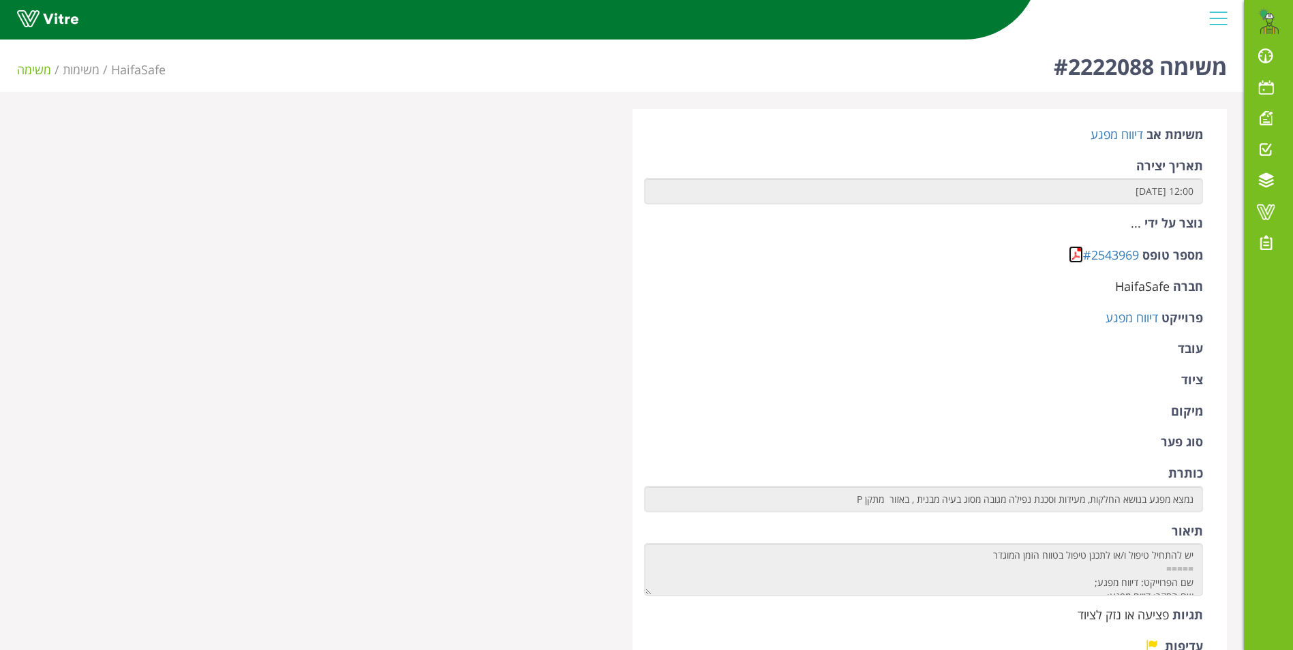
click at [1077, 251] on link at bounding box center [1076, 254] width 14 height 17
click at [1071, 251] on link at bounding box center [1076, 254] width 14 height 17
click at [1080, 256] on link at bounding box center [1076, 254] width 14 height 17
click at [1074, 252] on link at bounding box center [1076, 254] width 14 height 17
click at [1077, 252] on link at bounding box center [1076, 254] width 14 height 17
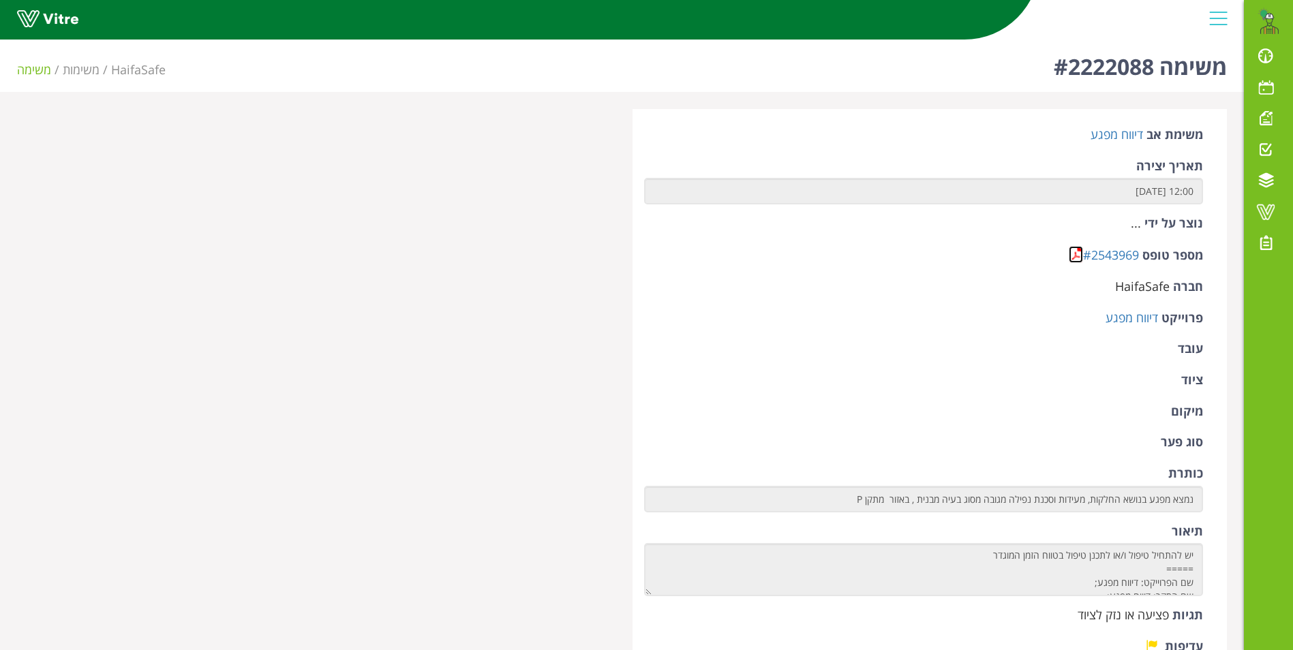
click at [1073, 249] on link at bounding box center [1076, 254] width 14 height 17
click at [1078, 256] on link at bounding box center [1076, 254] width 14 height 17
click at [1075, 252] on link at bounding box center [1076, 254] width 14 height 17
